Goal: Information Seeking & Learning: Understand process/instructions

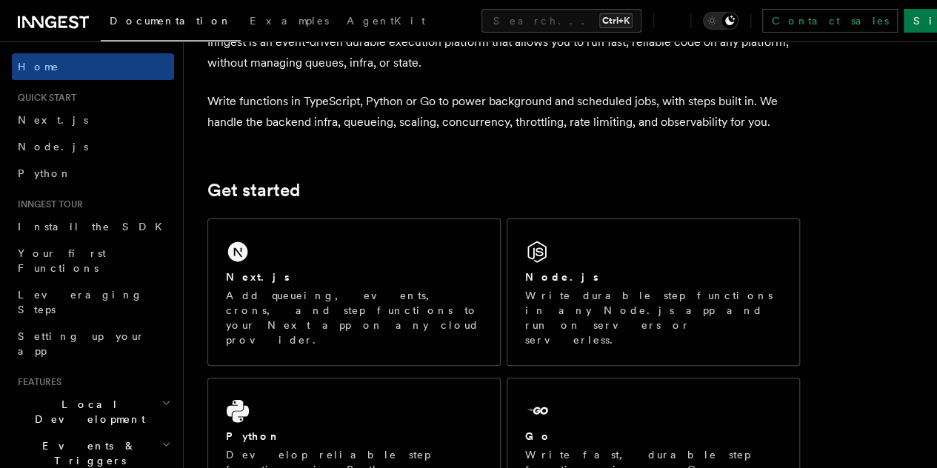
scroll to position [89, 0]
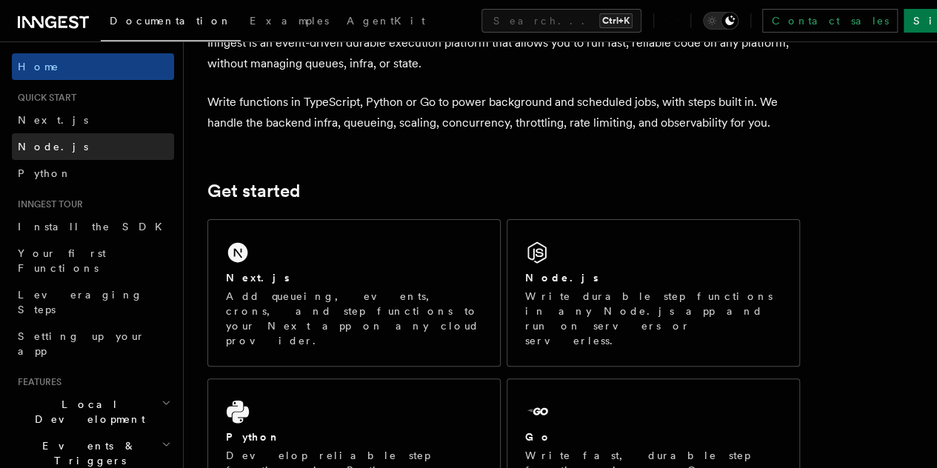
click at [53, 149] on span "Node.js" at bounding box center [53, 147] width 70 height 12
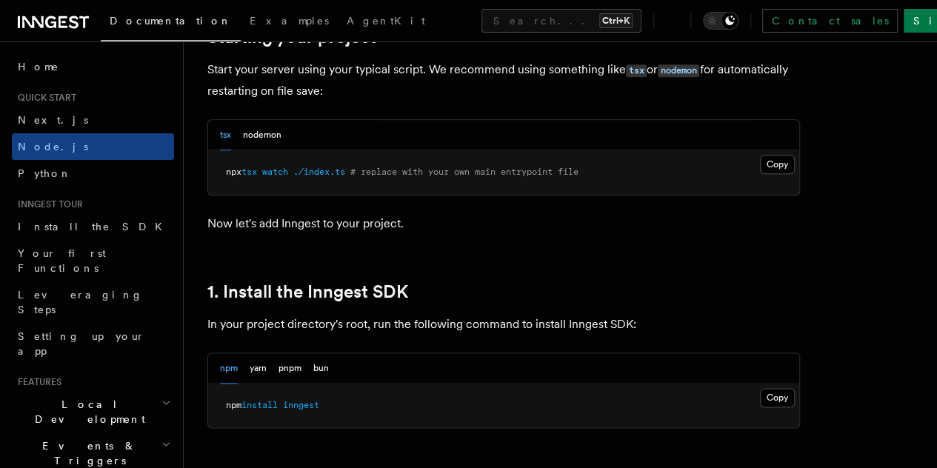
scroll to position [891, 0]
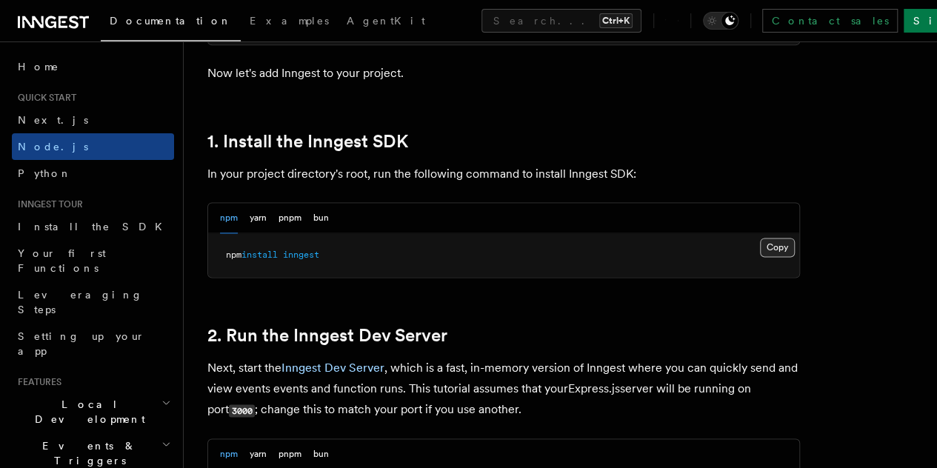
click at [760, 257] on button "Copy Copied" at bounding box center [777, 247] width 35 height 19
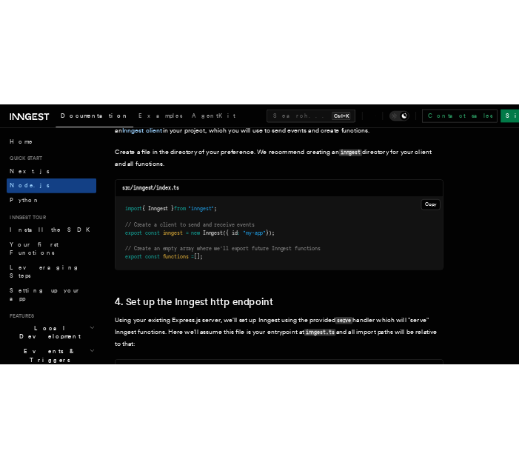
scroll to position [1968, 0]
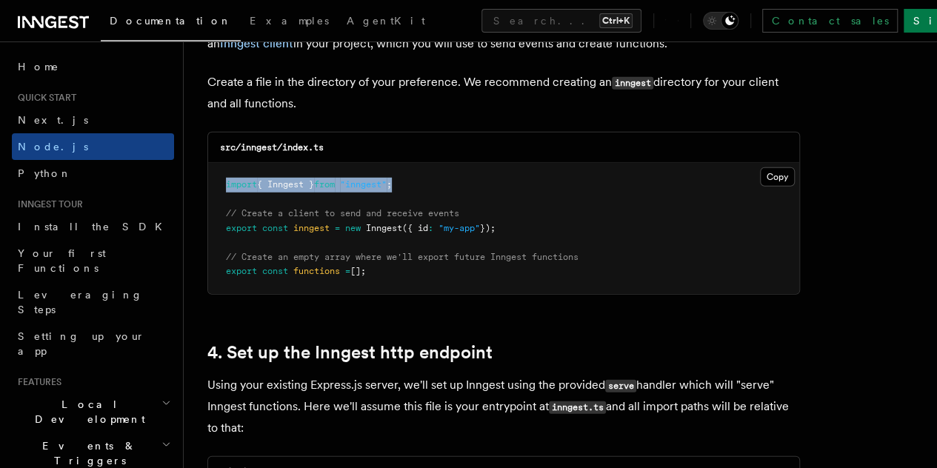
drag, startPoint x: 216, startPoint y: 164, endPoint x: 452, endPoint y: 165, distance: 236.3
click at [452, 165] on pre "import { Inngest } from "inngest" ; // Create a client to send and receive even…" at bounding box center [503, 228] width 591 height 131
copy span "import { Inngest } from "inngest" ;"
click at [760, 167] on button "Copy Copied" at bounding box center [777, 176] width 35 height 19
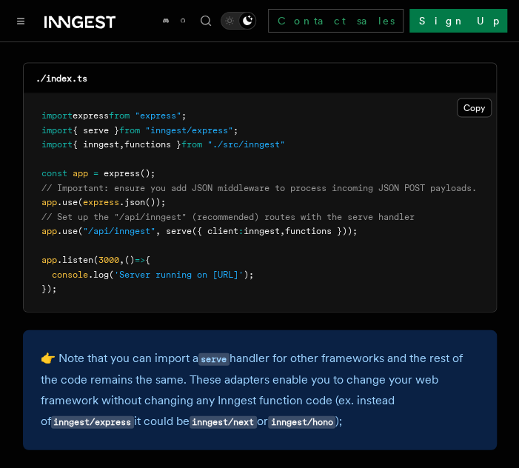
scroll to position [2391, 0]
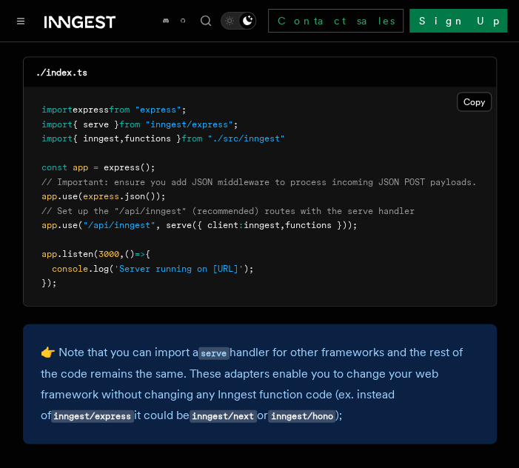
drag, startPoint x: 389, startPoint y: 202, endPoint x: 39, endPoint y: 204, distance: 350.4
click at [39, 204] on pre "import express from "express" ; import { serve } from "inngest/express" ; impor…" at bounding box center [260, 197] width 473 height 218
copy span "app .use ( "/api/inngest" , serve ({ client : inngest , functions }));"
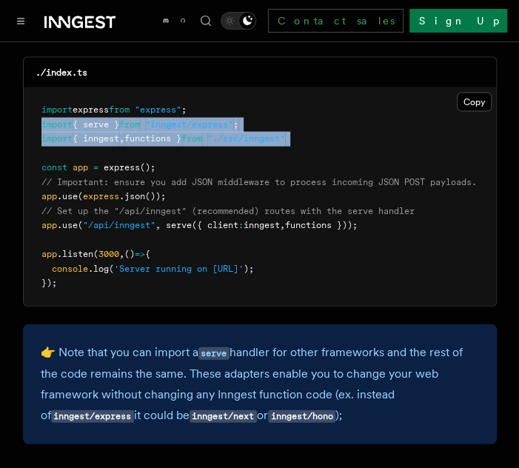
drag, startPoint x: 31, startPoint y: 101, endPoint x: 354, endPoint y: 127, distance: 324.0
click at [354, 127] on pre "import express from "express" ; import { serve } from "inngest/express" ; impor…" at bounding box center [260, 197] width 473 height 218
copy code "import { serve } from "inngest/express" ; import { inngest , functions } from "…"
